Goal: Task Accomplishment & Management: Manage account settings

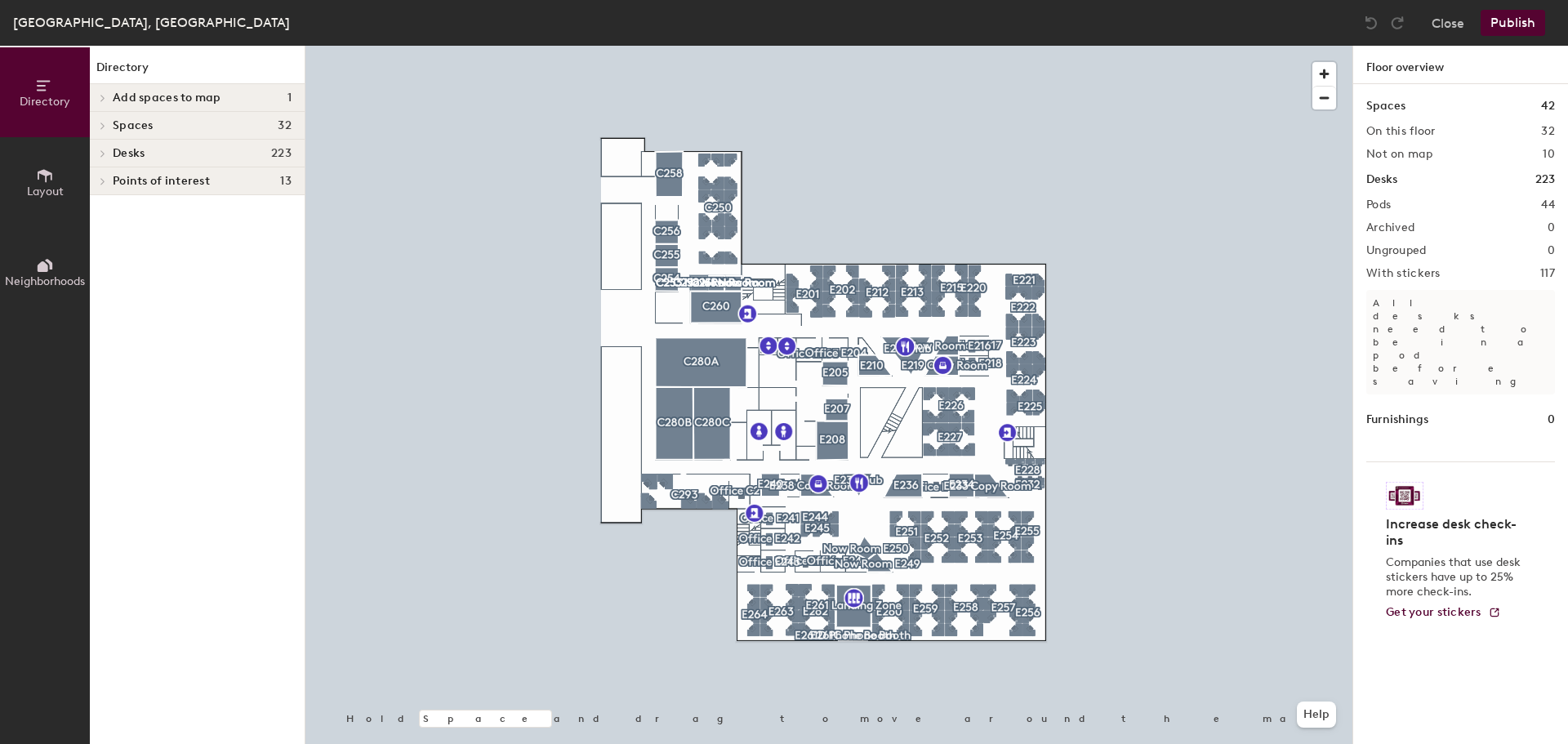
click at [16, 254] on button "Neighborhoods" at bounding box center [45, 272] width 90 height 90
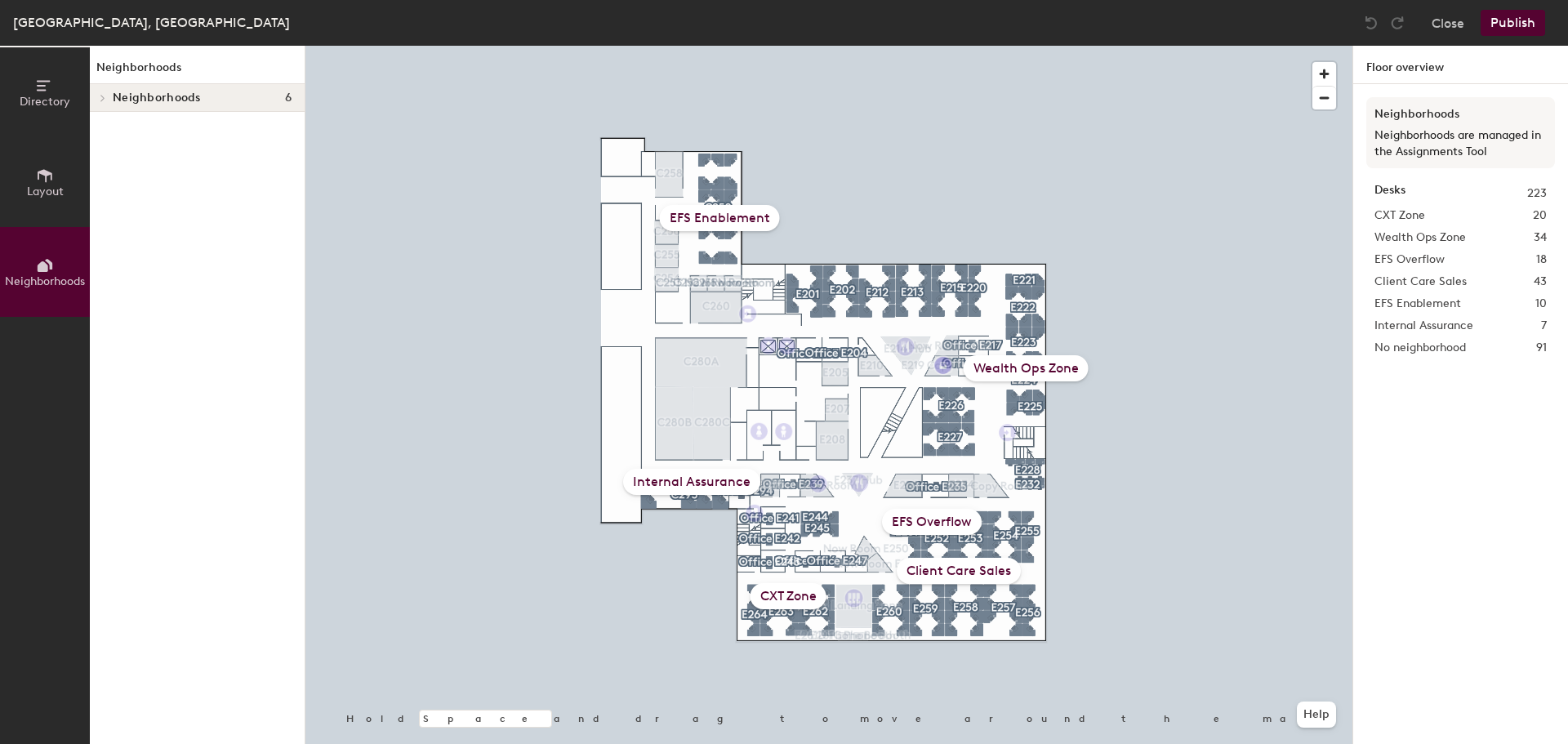
click at [1057, 363] on div "Wealth Ops Zone" at bounding box center [1027, 368] width 125 height 26
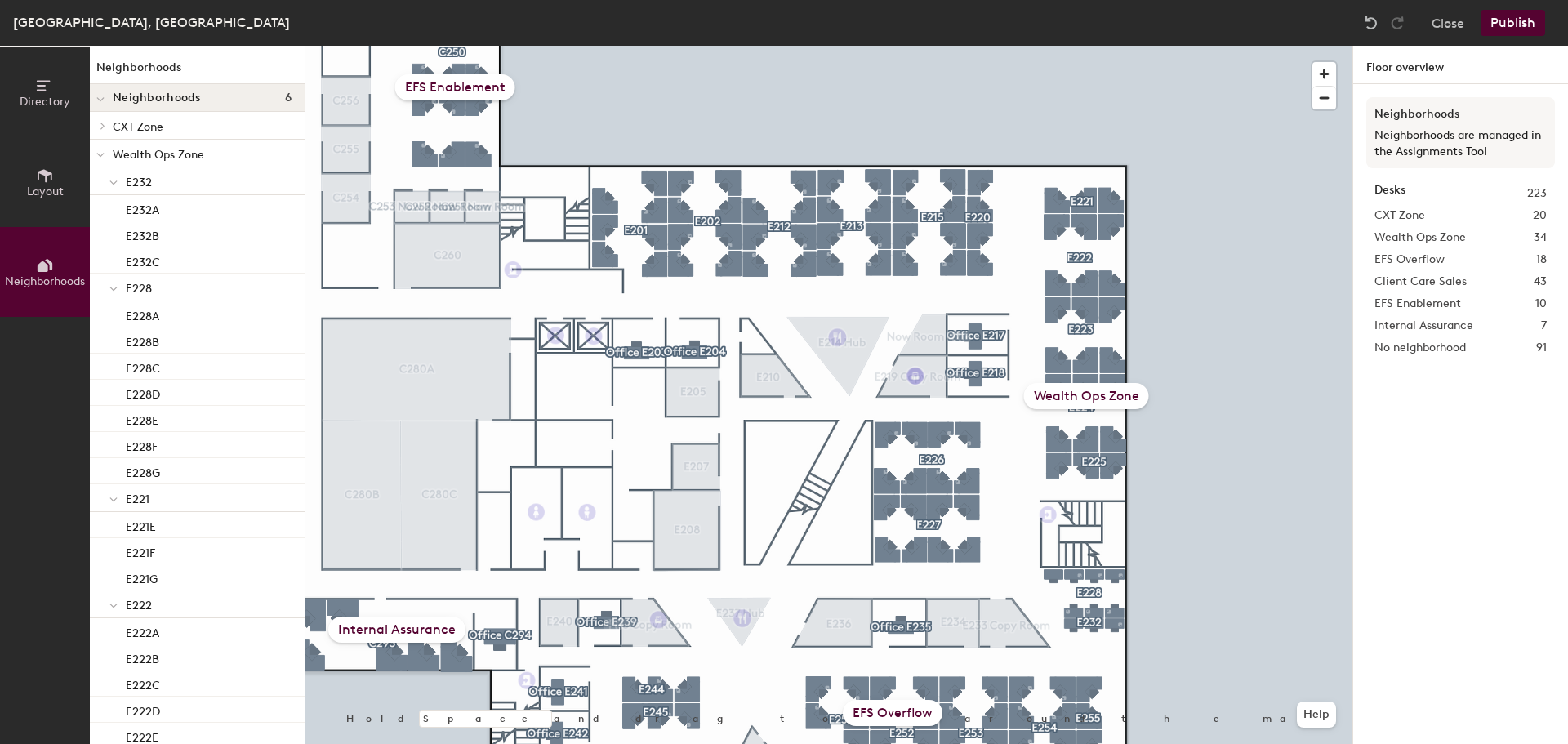
click at [1066, 390] on div "Wealth Ops Zone" at bounding box center [1087, 396] width 125 height 26
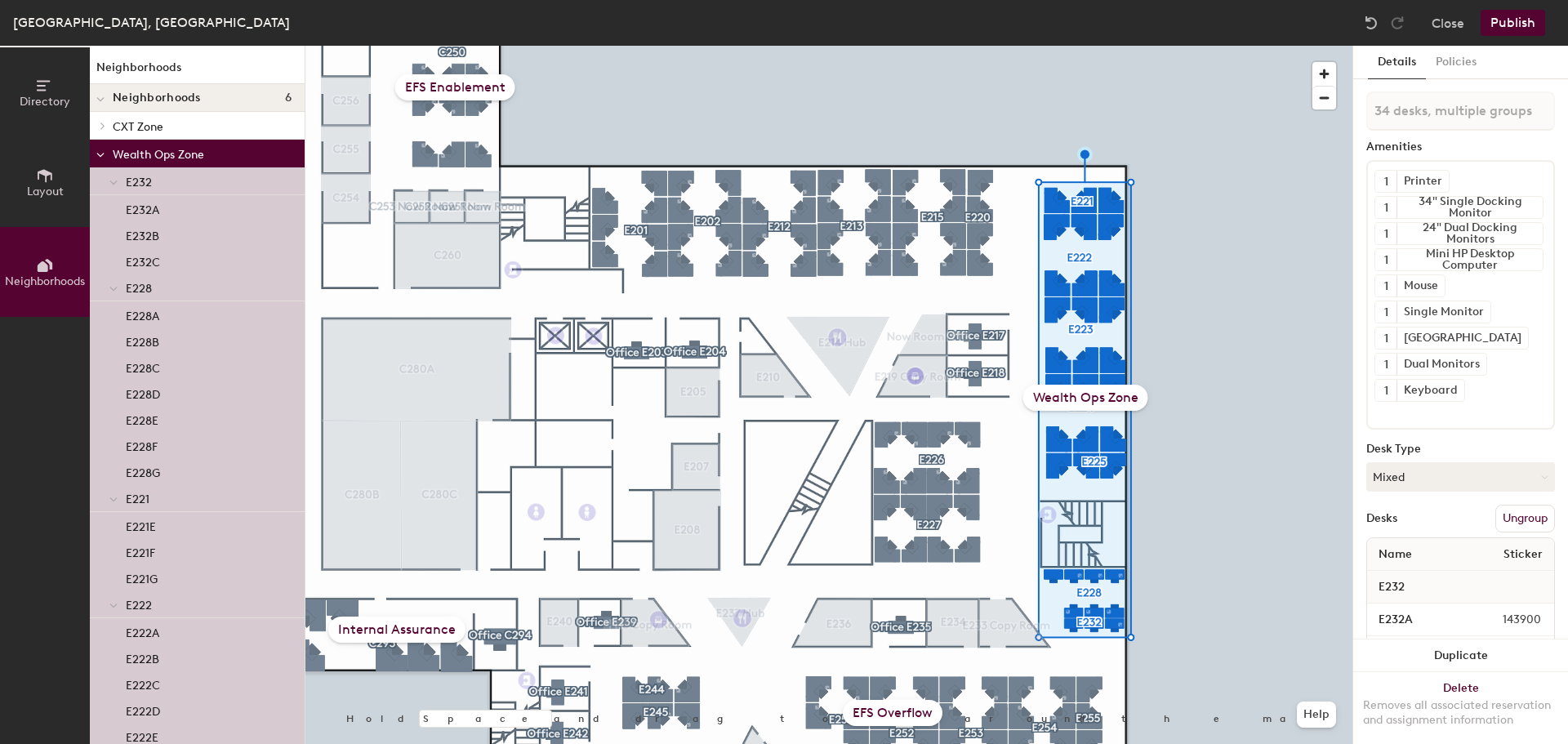
type input "35 desks, multiple groups"
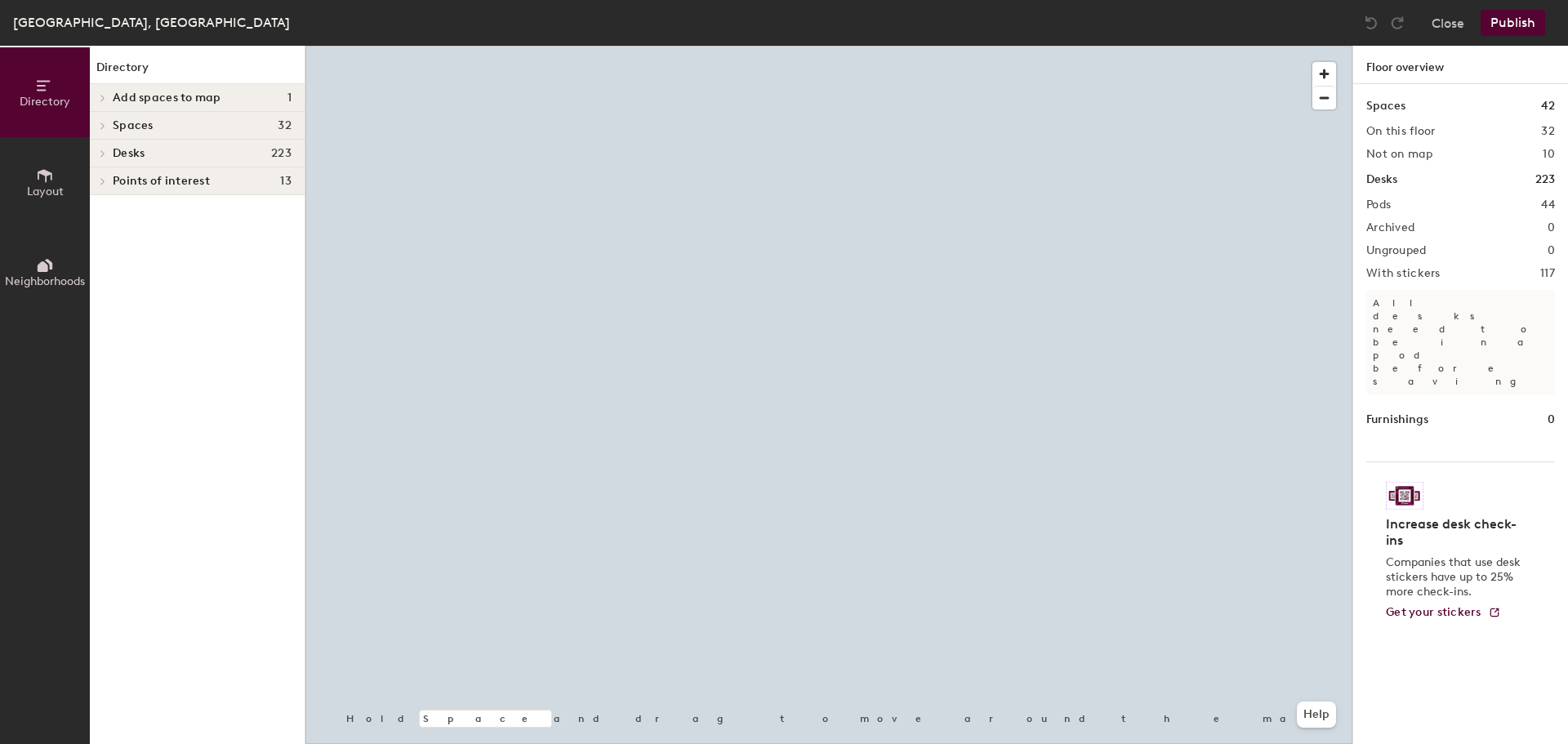
click at [66, 283] on span "Neighborhoods" at bounding box center [45, 281] width 80 height 14
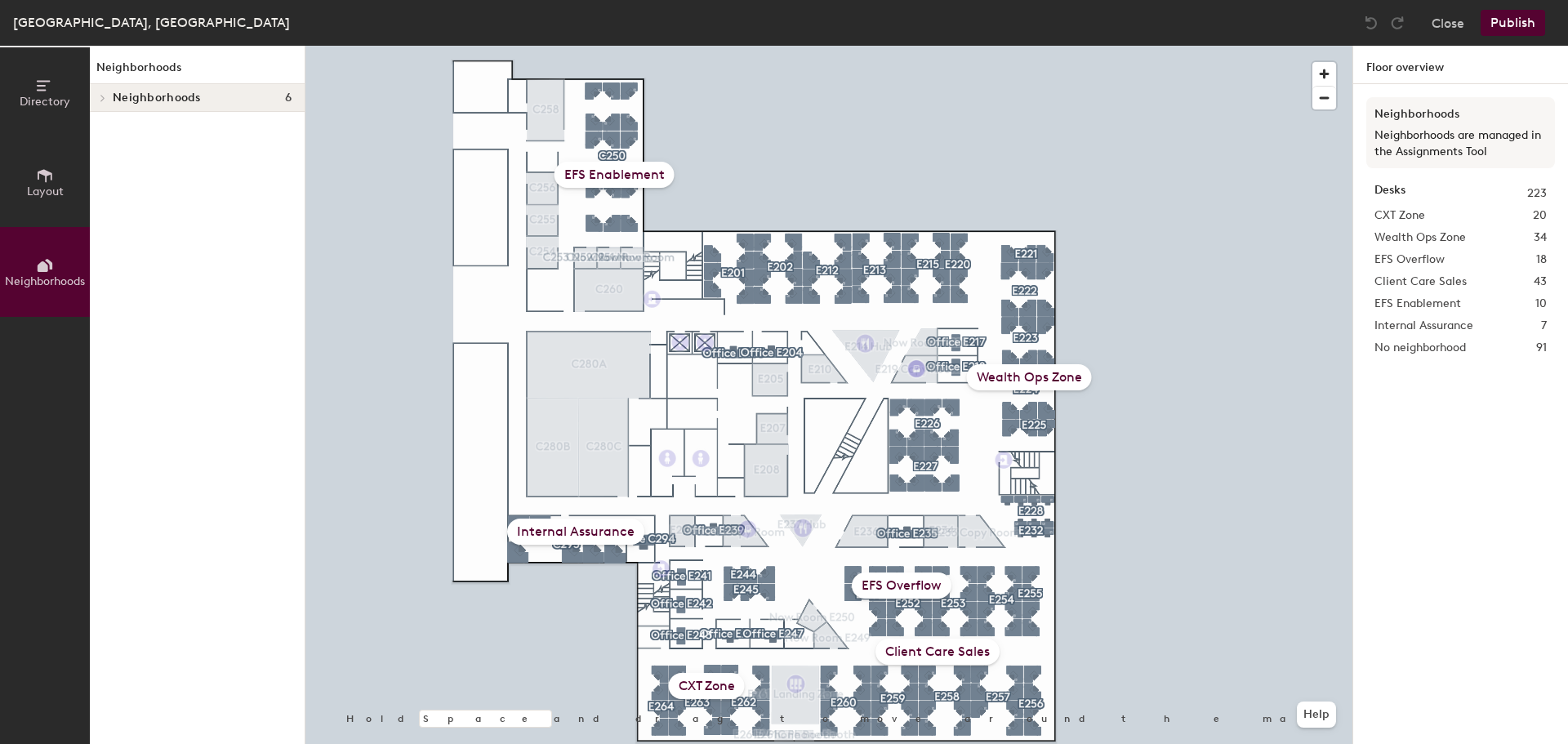
click at [1006, 383] on div "Wealth Ops Zone" at bounding box center [1029, 377] width 125 height 26
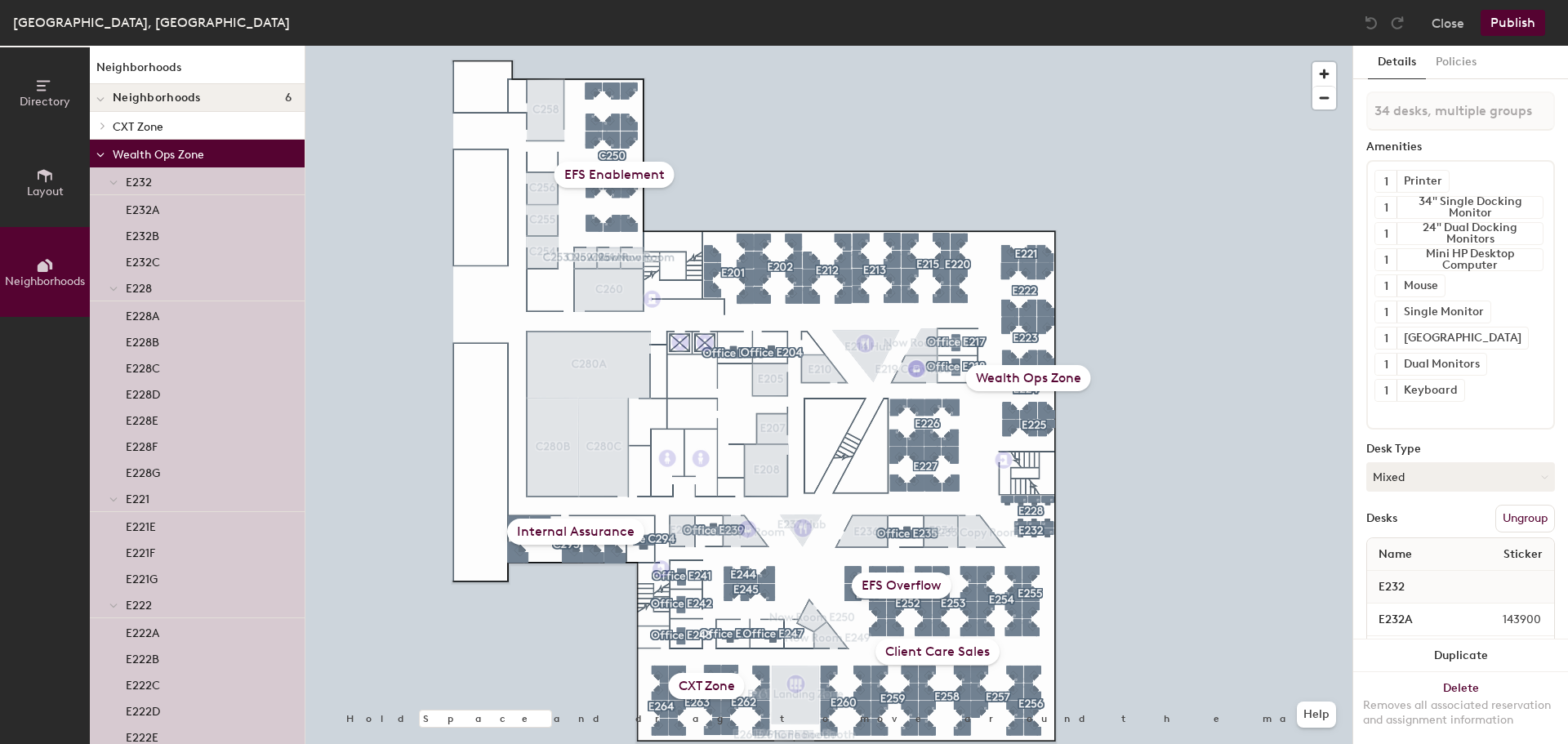
click at [1001, 384] on div "Wealth Ops Zone" at bounding box center [1028, 378] width 125 height 26
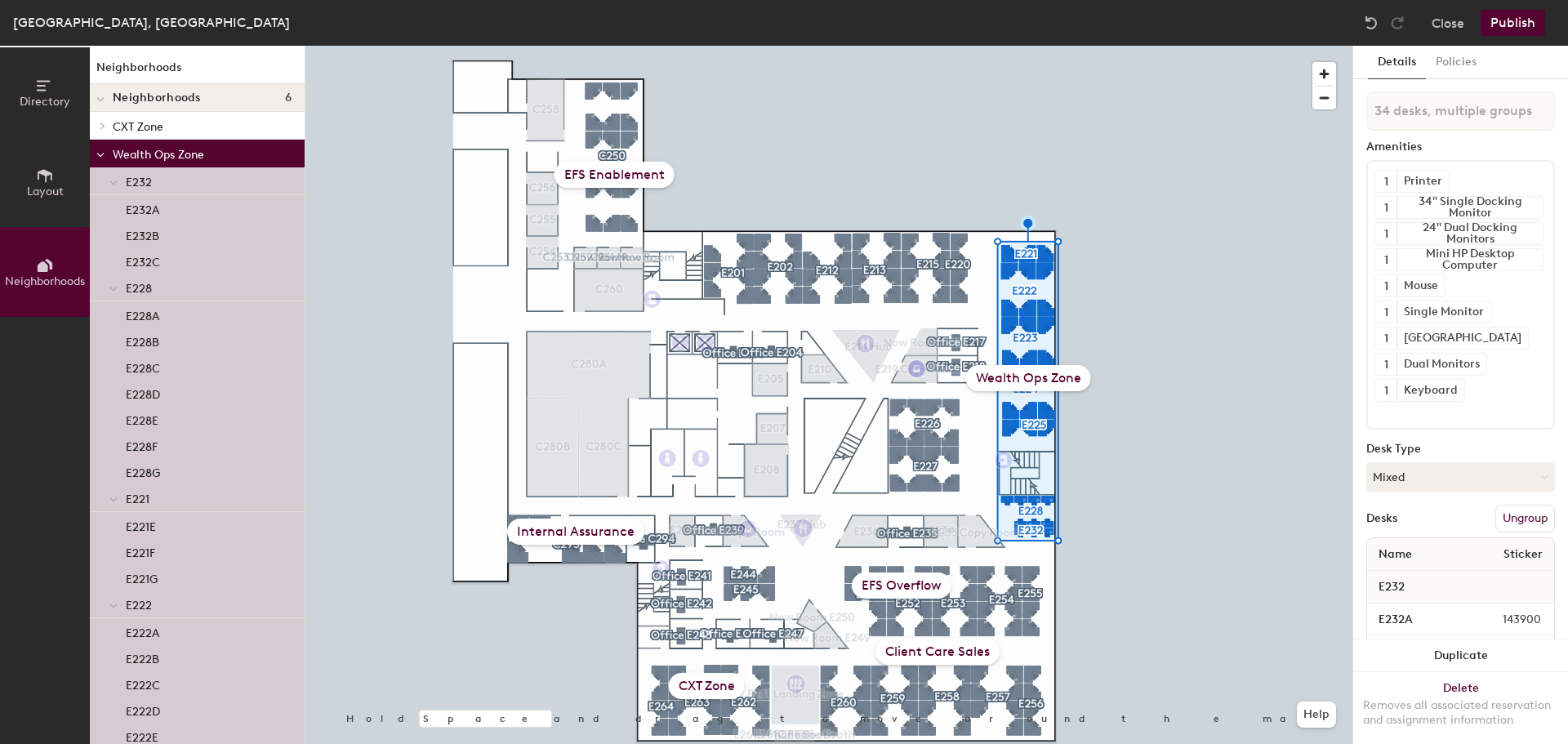
drag, startPoint x: 1001, startPoint y: 384, endPoint x: 992, endPoint y: 379, distance: 10.3
click at [992, 379] on div "Wealth Ops Zone" at bounding box center [1028, 378] width 125 height 26
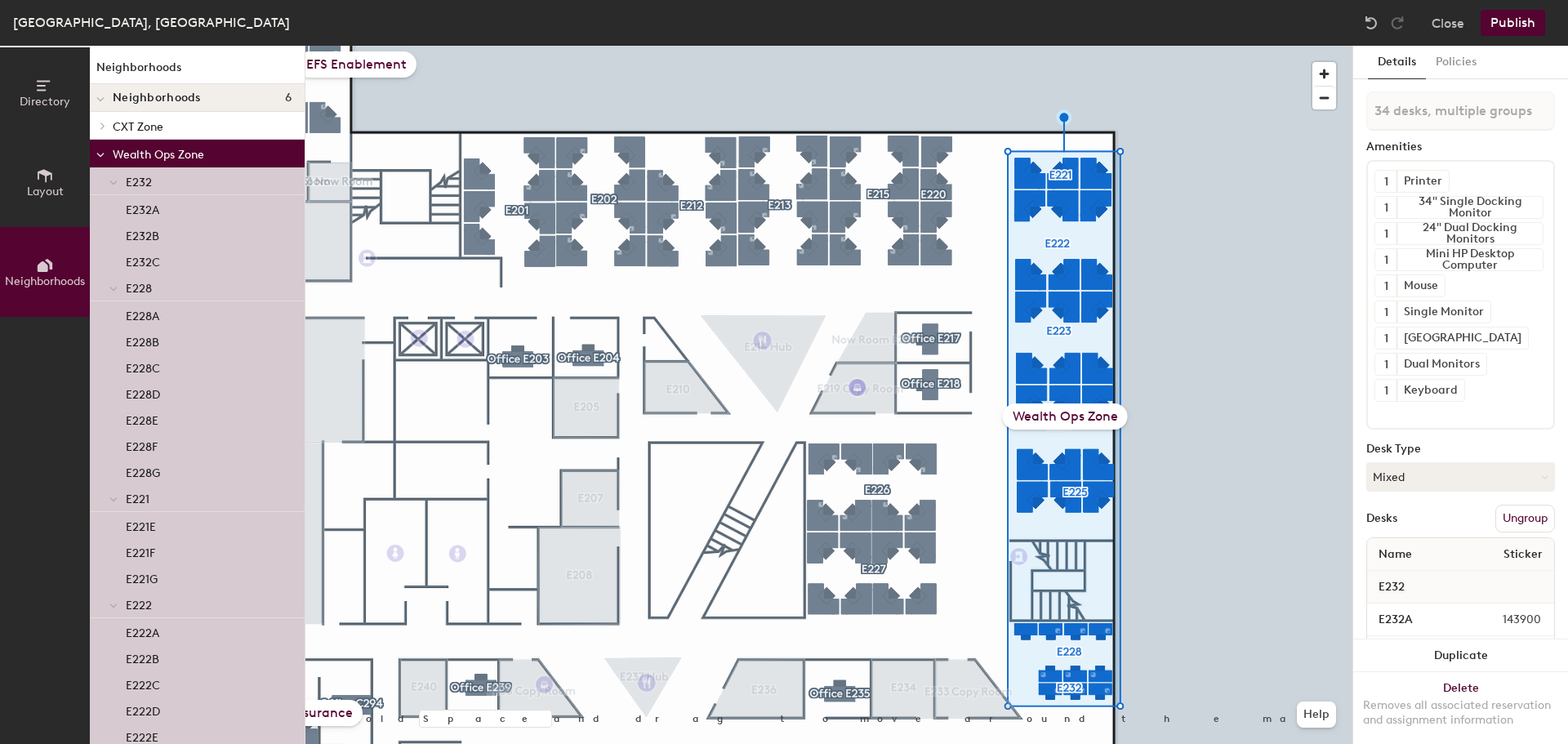
click at [936, 45] on div at bounding box center [829, 45] width 1047 height 0
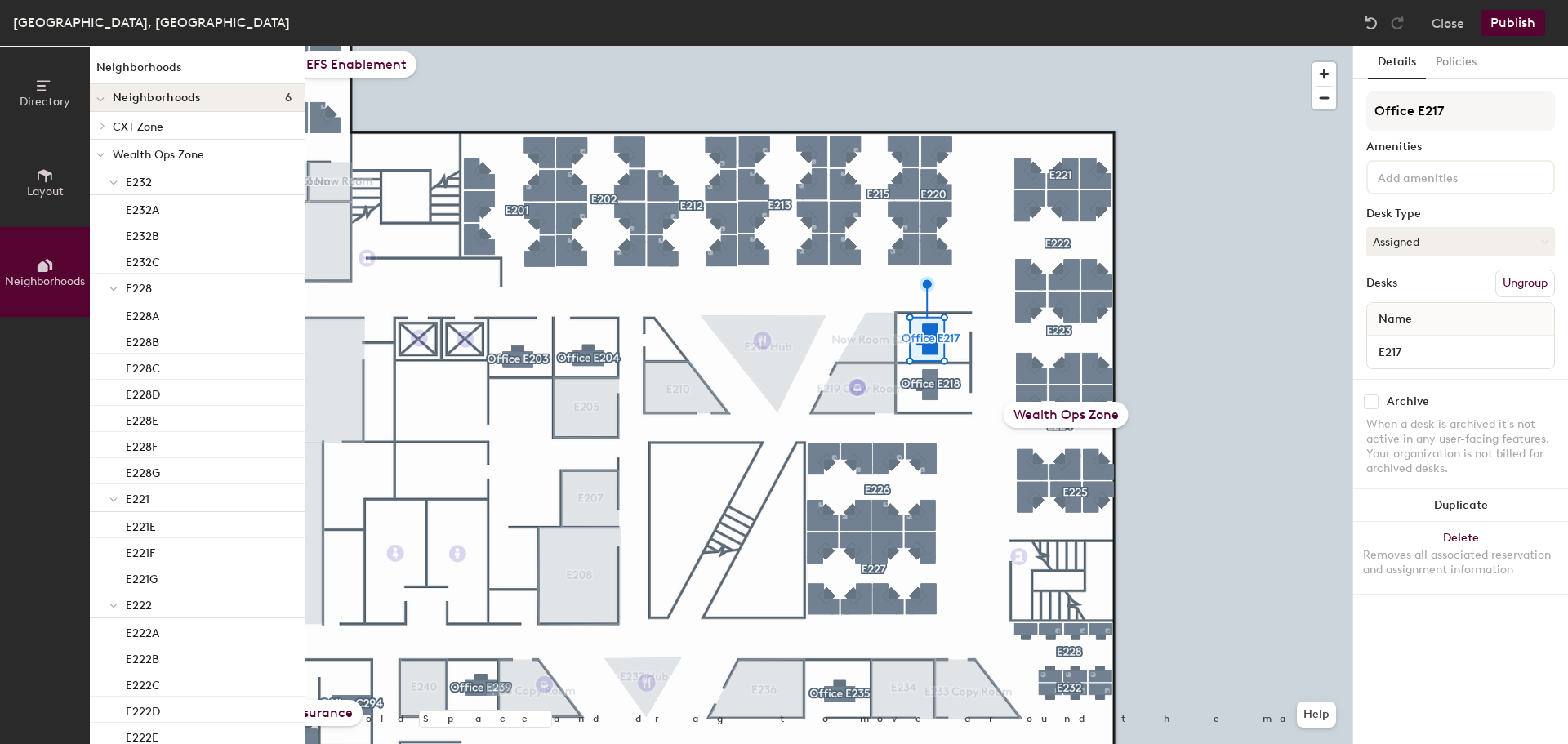
click at [1090, 407] on div "Wealth Ops Zone" at bounding box center [1067, 414] width 125 height 26
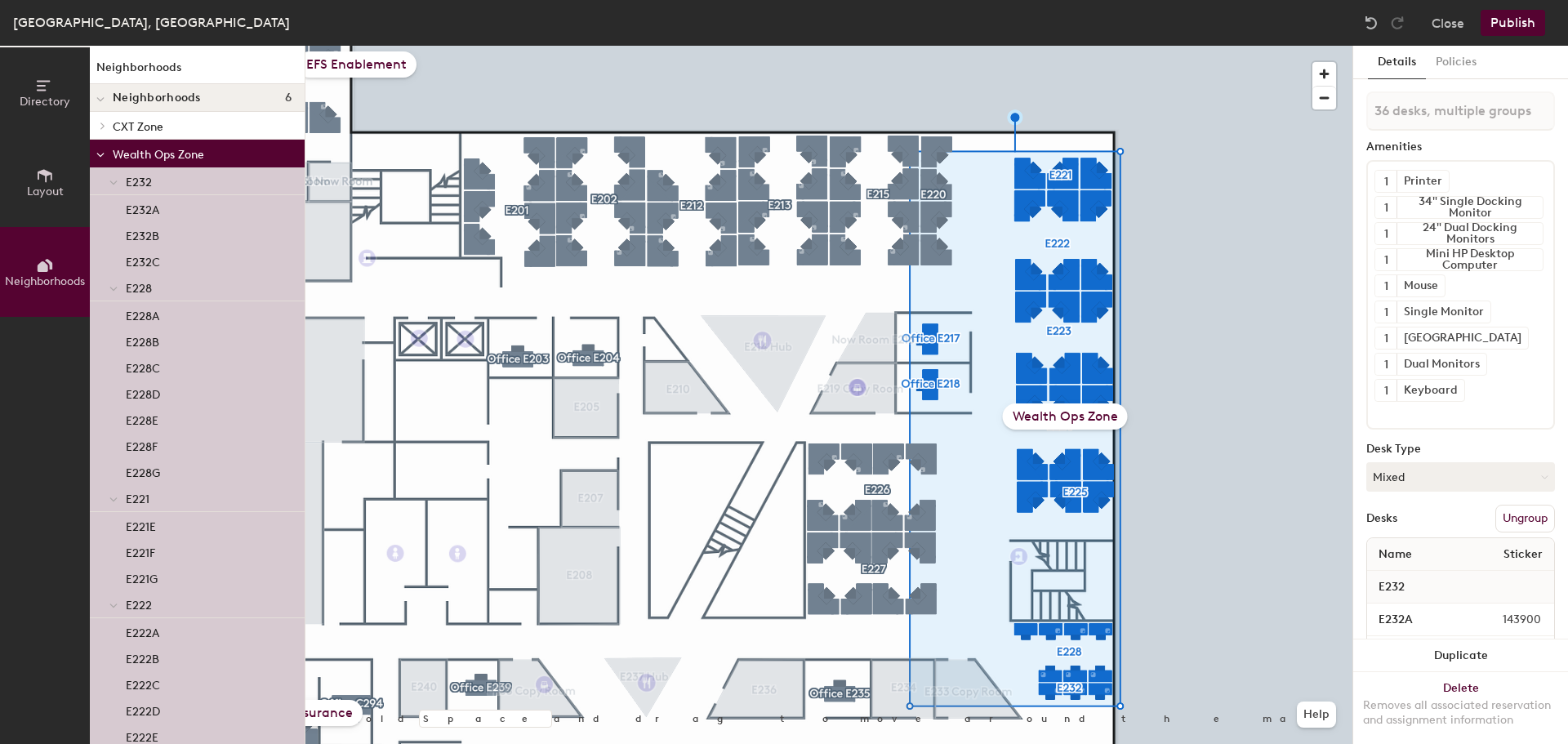
click at [144, 145] on p "Wealth Ops Zone" at bounding box center [202, 153] width 179 height 21
type input "34 desks, multiple groups"
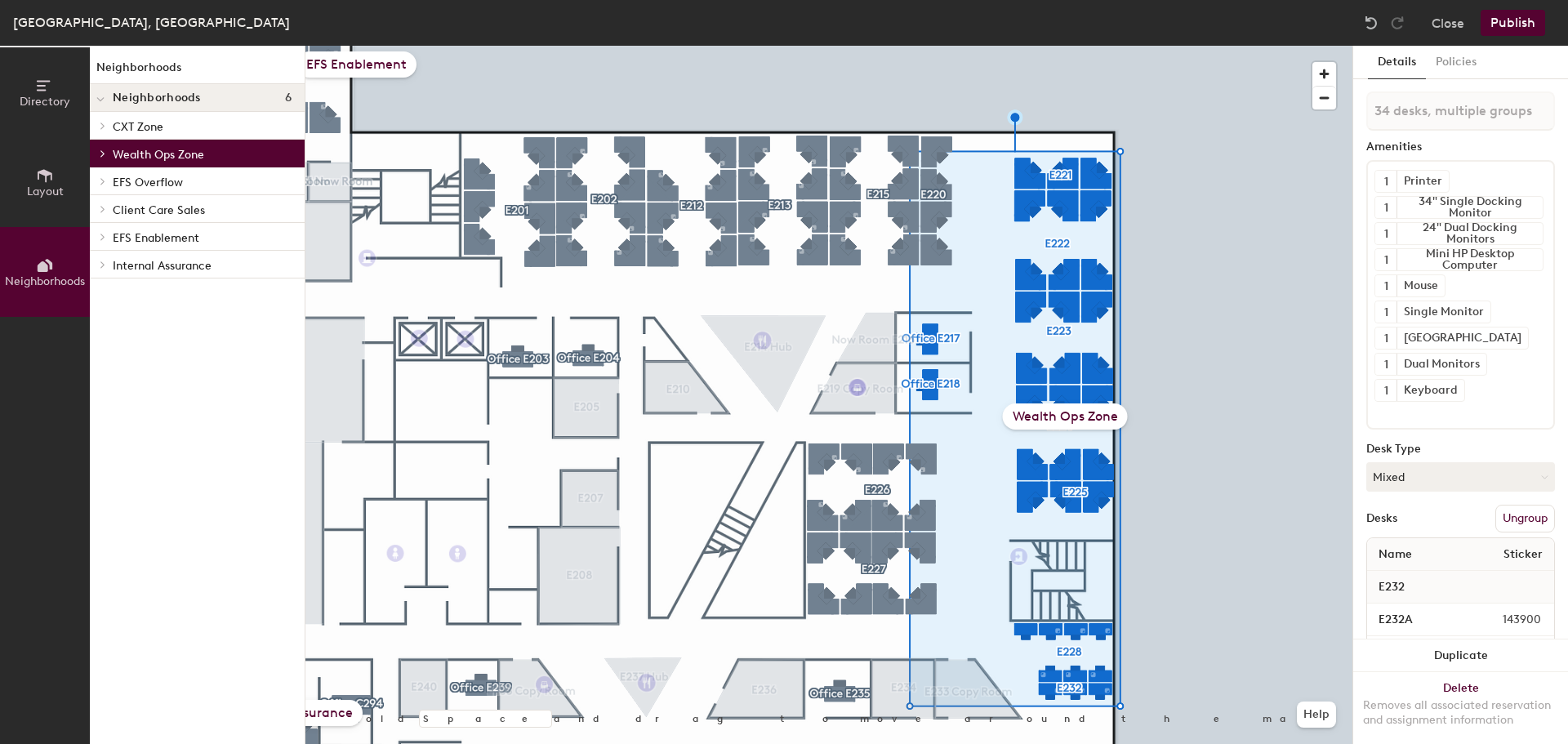
click at [144, 149] on p "Wealth Ops Zone" at bounding box center [202, 153] width 179 height 21
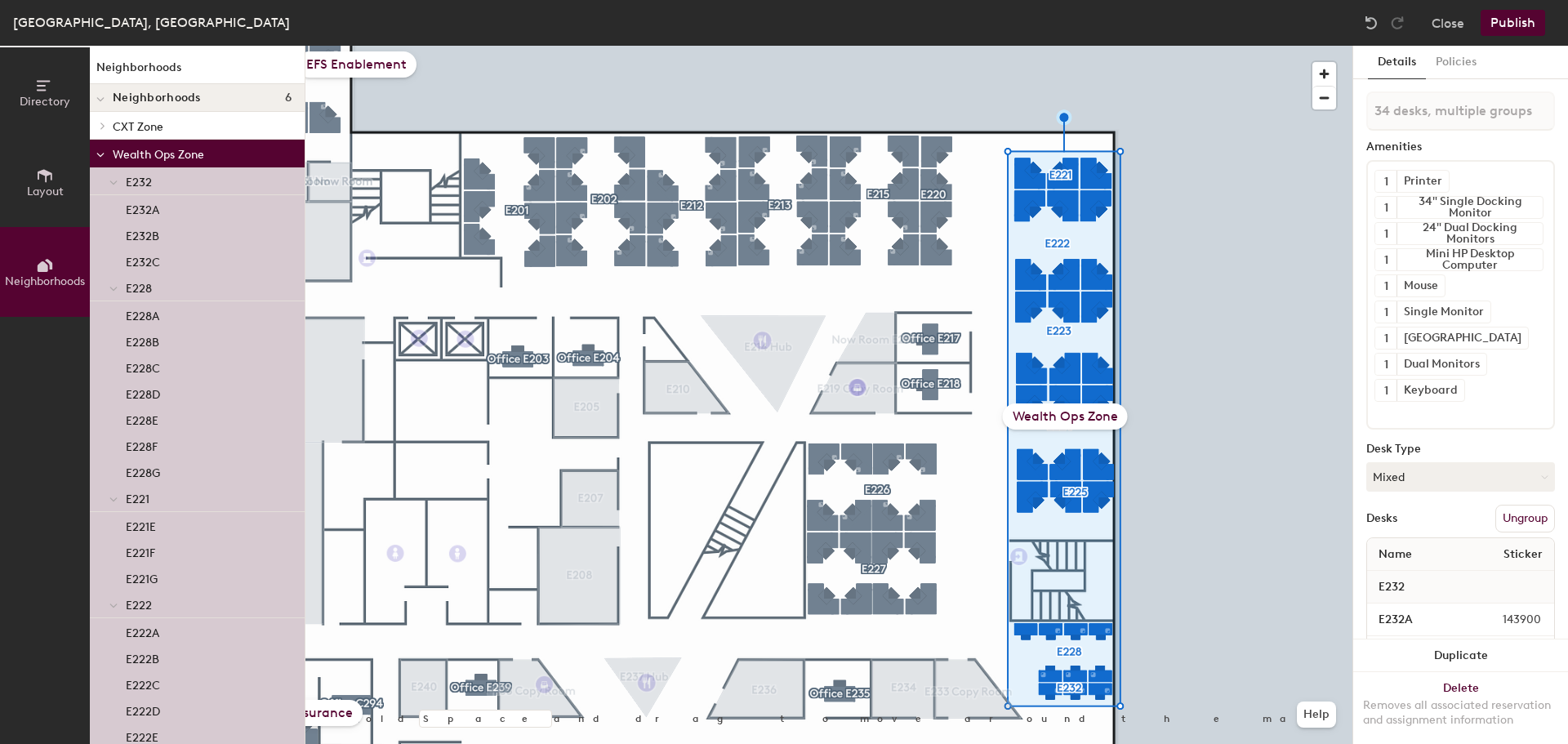
drag, startPoint x: 145, startPoint y: 149, endPoint x: 131, endPoint y: 150, distance: 14.0
click at [131, 150] on p "Wealth Ops Zone" at bounding box center [202, 153] width 179 height 21
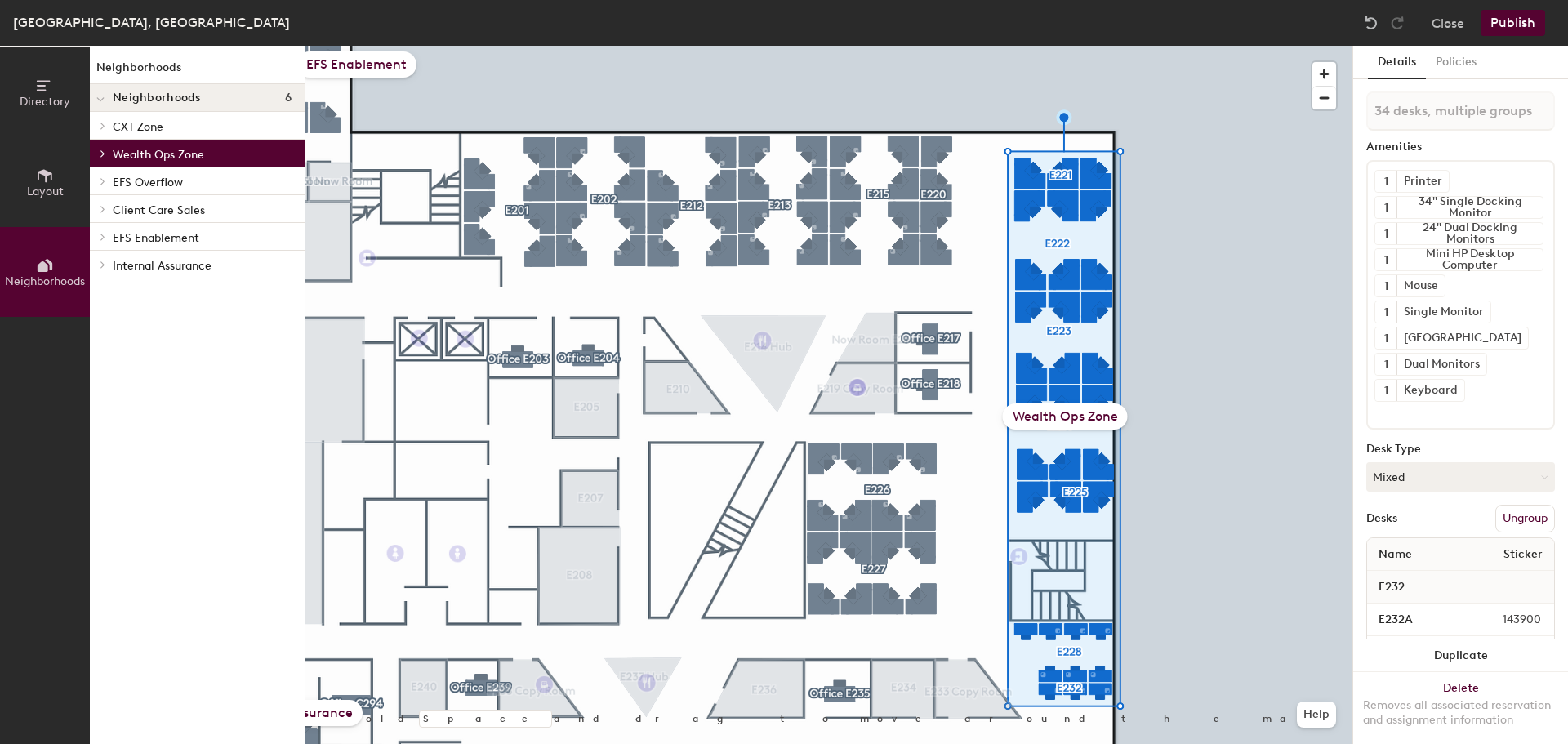
click at [130, 150] on p "Wealth Ops Zone" at bounding box center [202, 153] width 179 height 21
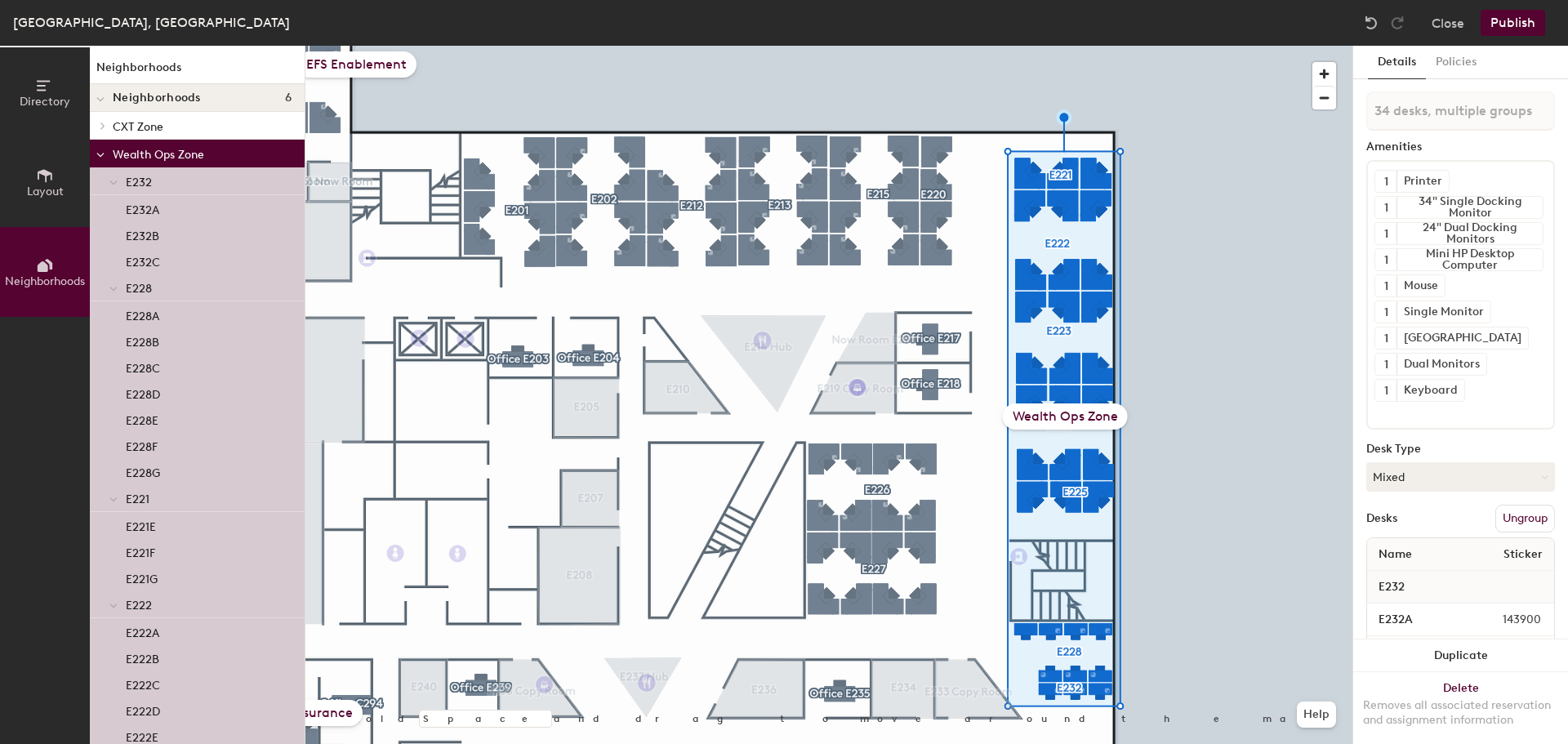
click at [1055, 422] on div "Wealth Ops Zone" at bounding box center [1066, 416] width 125 height 26
click at [1435, 22] on button "Close" at bounding box center [1448, 23] width 33 height 26
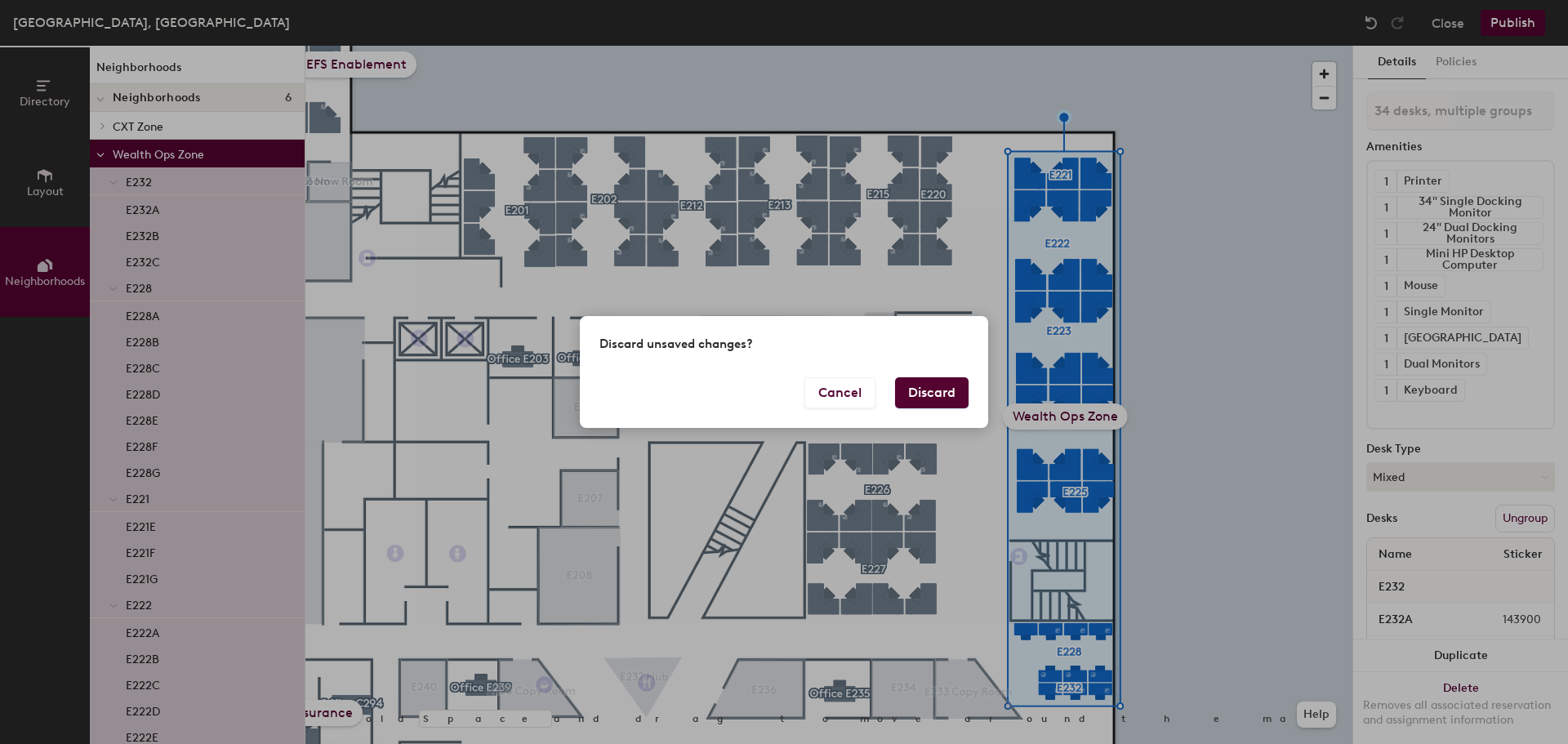
click at [935, 380] on button "Discard" at bounding box center [931, 392] width 74 height 31
